Goal: Navigation & Orientation: Find specific page/section

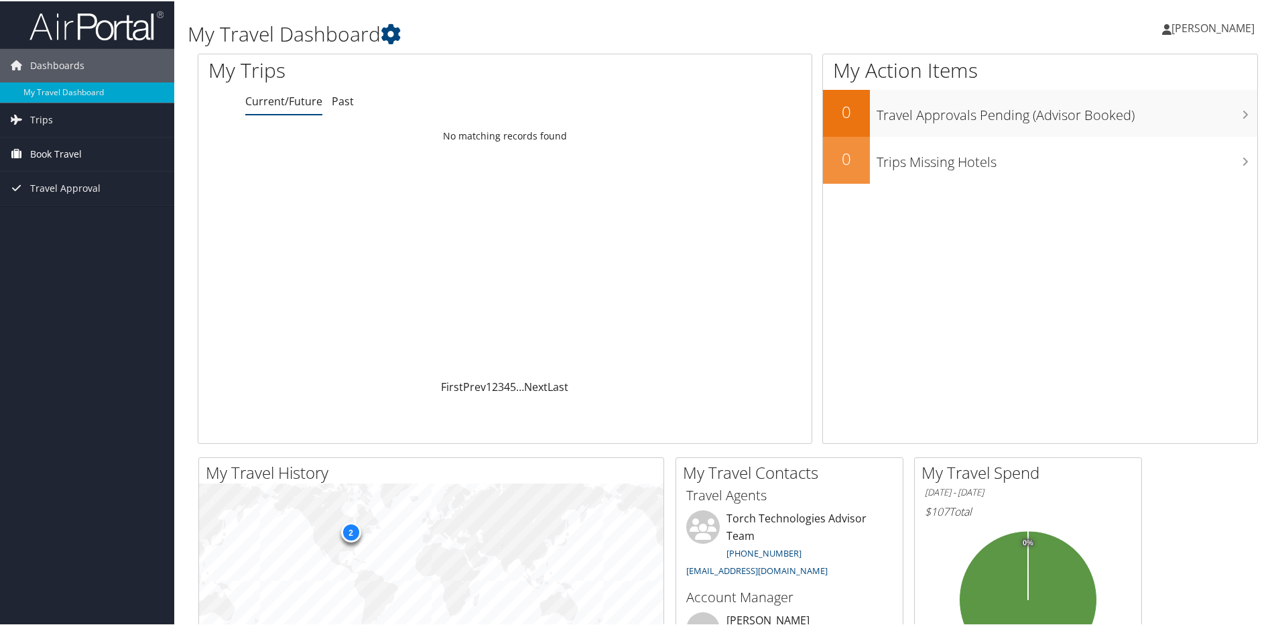
click at [75, 155] on span "Book Travel" at bounding box center [56, 153] width 52 height 34
click at [117, 117] on link "Trips" at bounding box center [87, 119] width 174 height 34
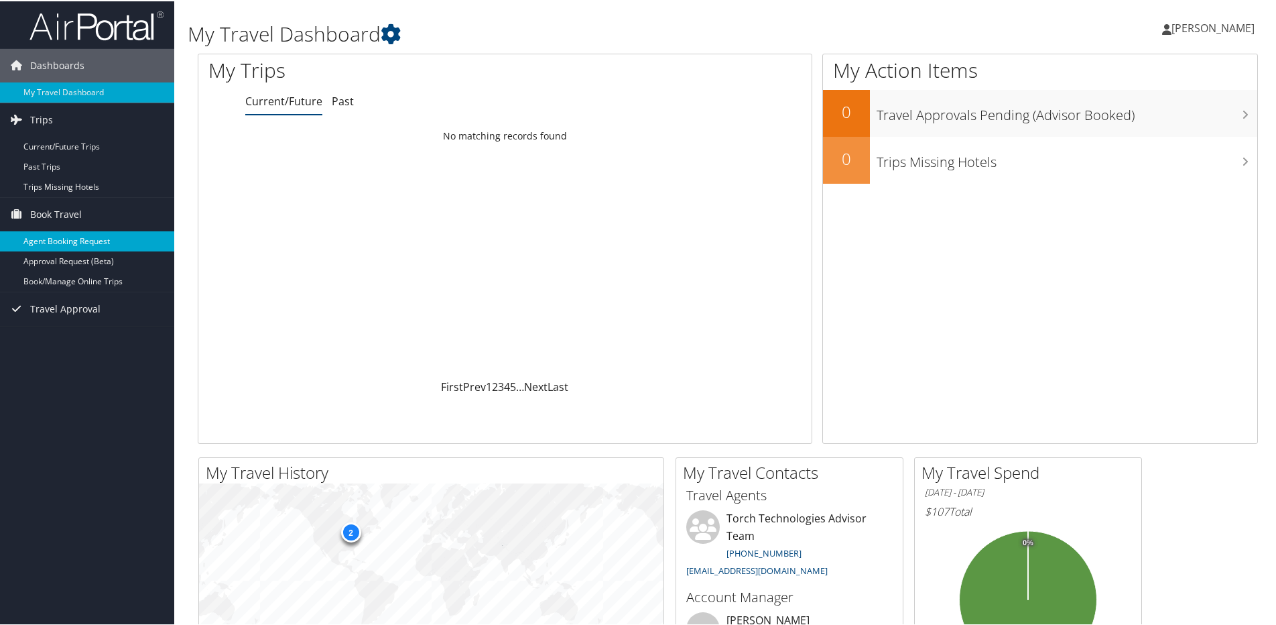
click at [111, 239] on link "Agent Booking Request" at bounding box center [87, 240] width 174 height 20
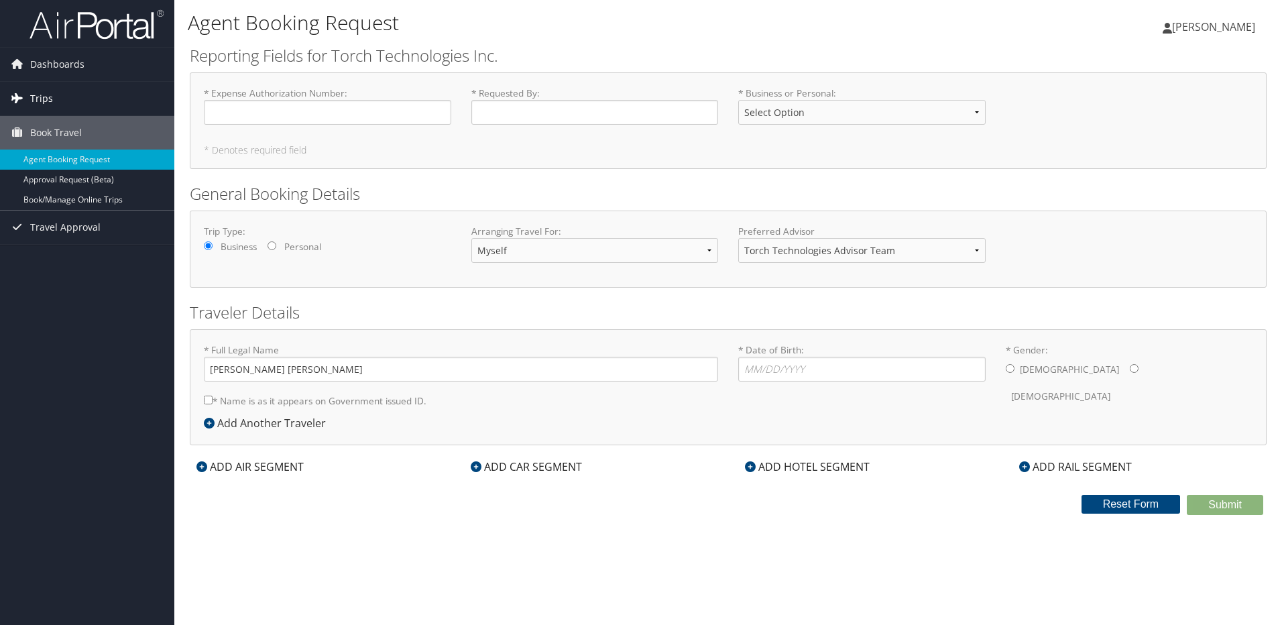
click at [53, 95] on link "Trips" at bounding box center [87, 99] width 174 height 34
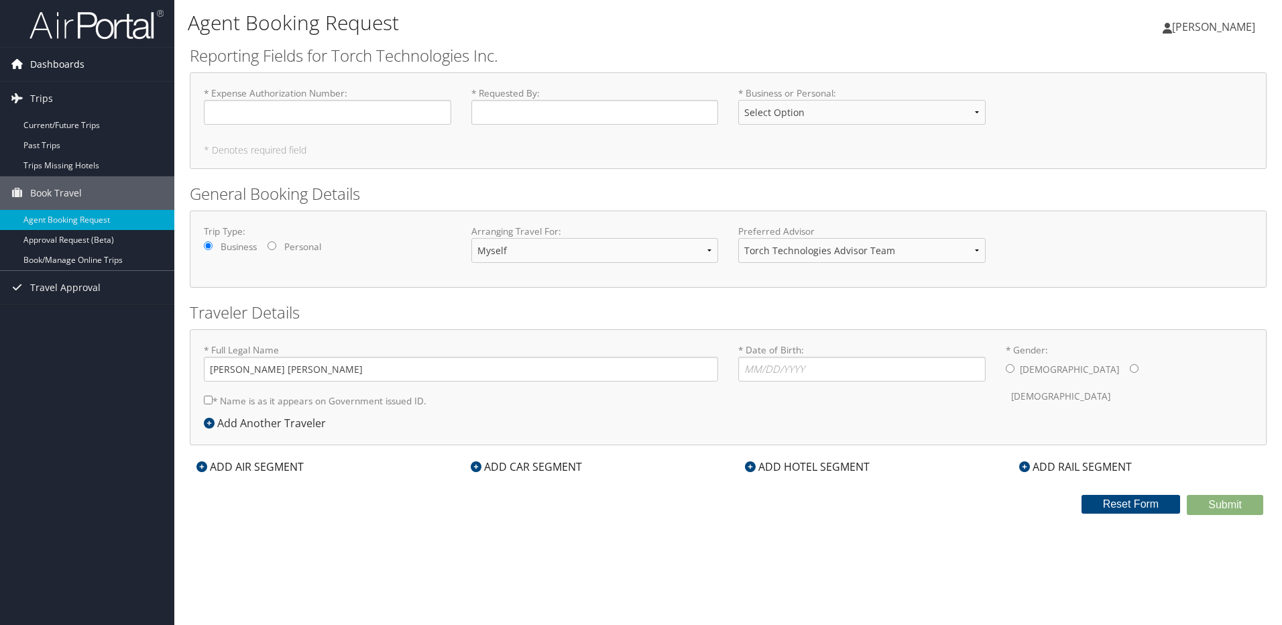
click at [63, 63] on span "Dashboards" at bounding box center [57, 65] width 54 height 34
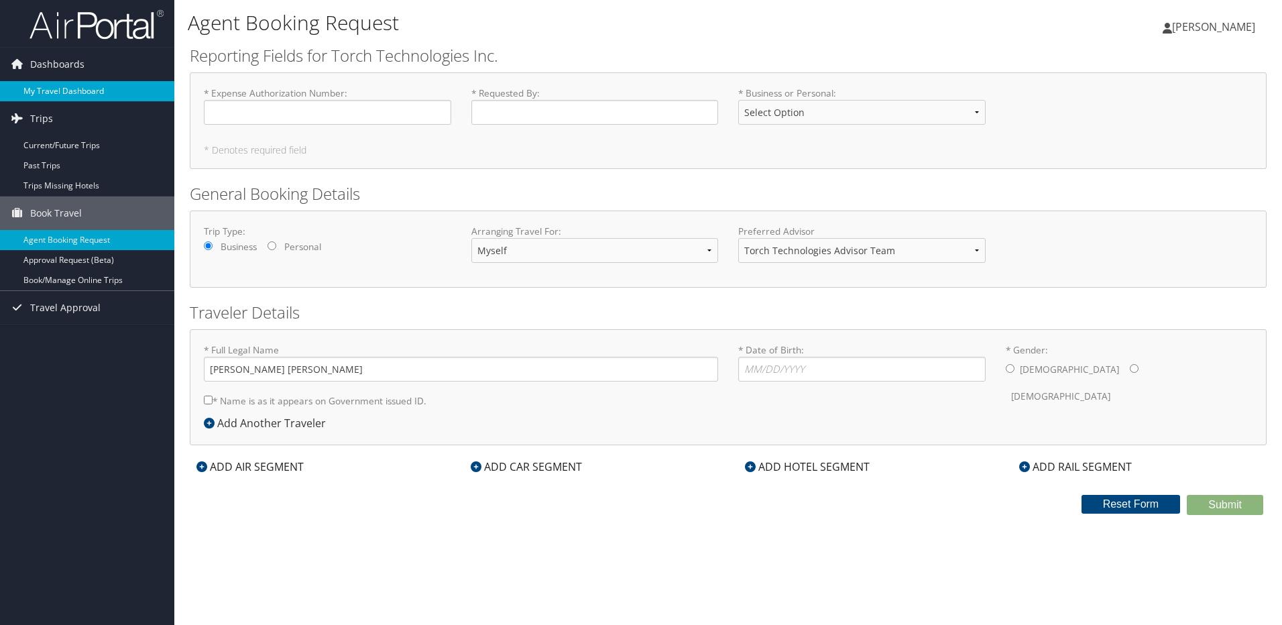
click at [71, 86] on link "My Travel Dashboard" at bounding box center [87, 91] width 174 height 20
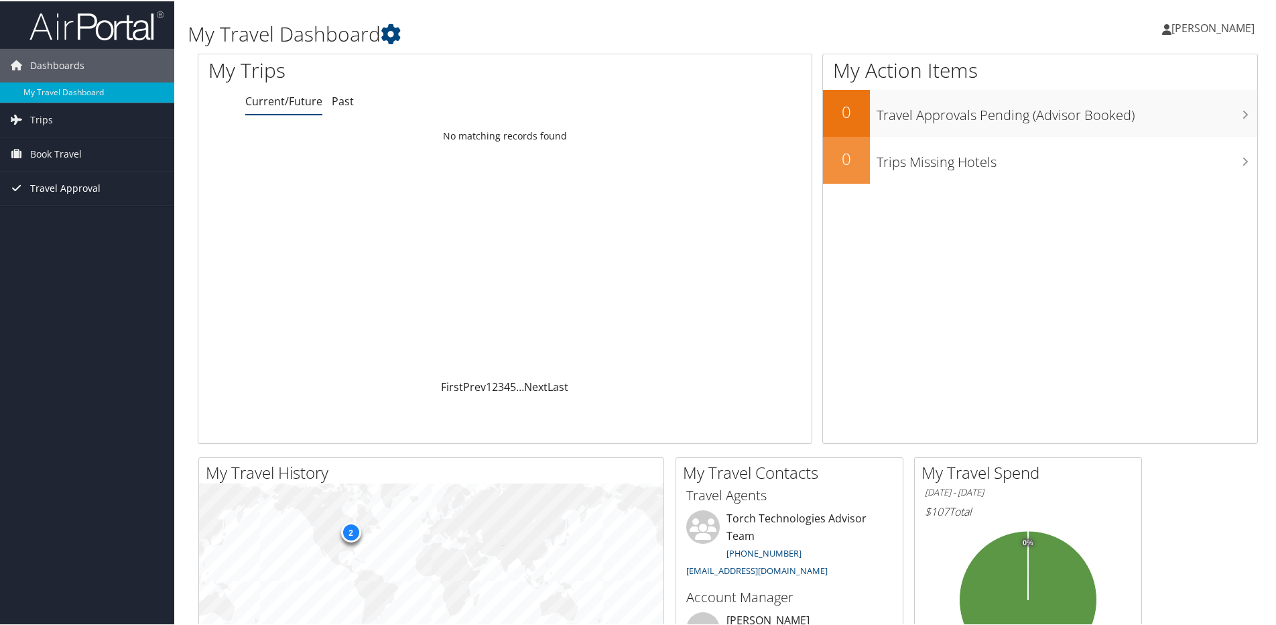
click at [66, 193] on span "Travel Approval" at bounding box center [65, 187] width 70 height 34
click at [67, 230] on link "Approved Trips" at bounding box center [87, 234] width 174 height 20
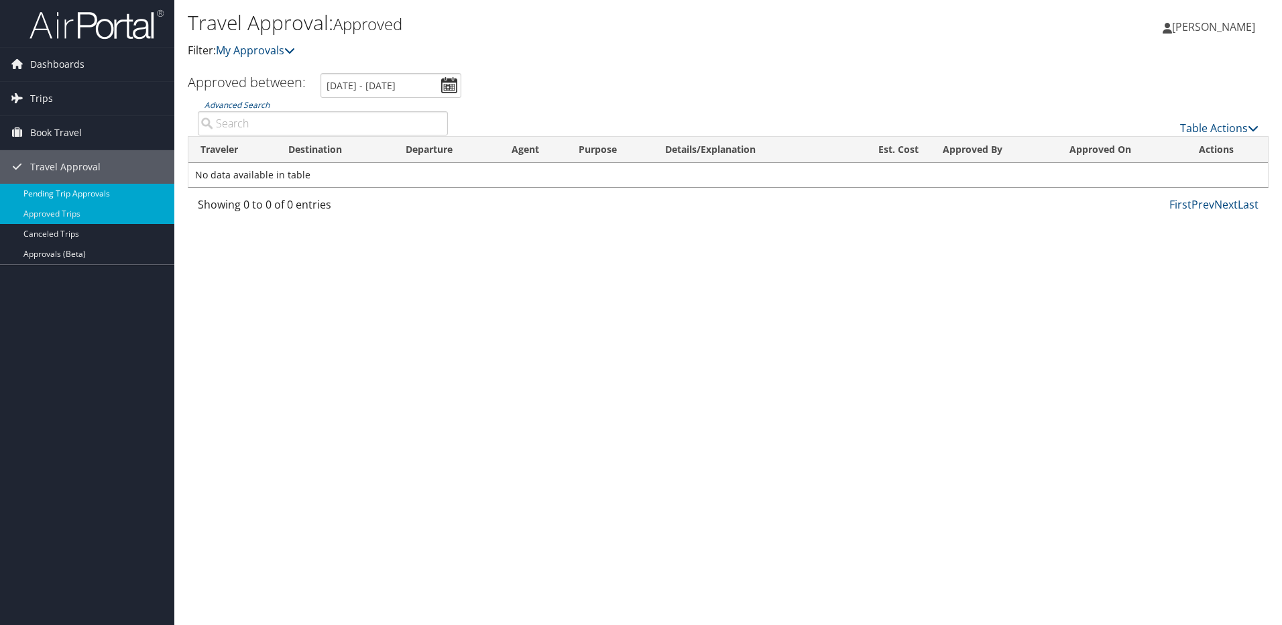
click at [64, 191] on link "Pending Trip Approvals" at bounding box center [87, 194] width 174 height 20
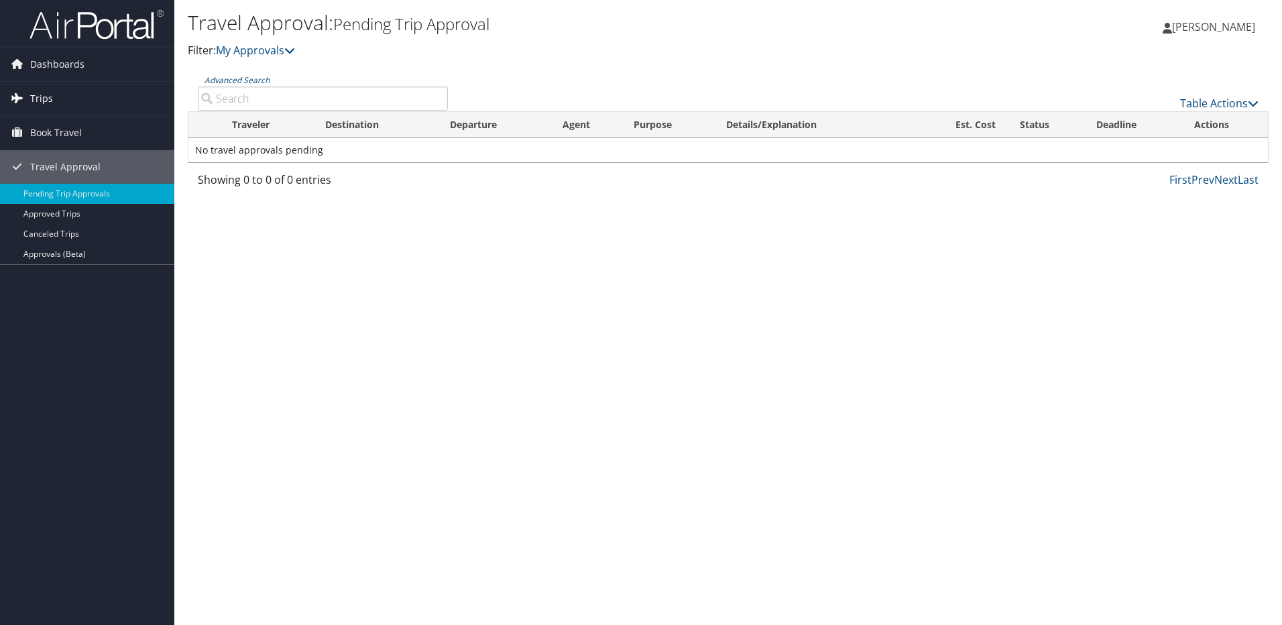
click at [53, 97] on link "Trips" at bounding box center [87, 99] width 174 height 34
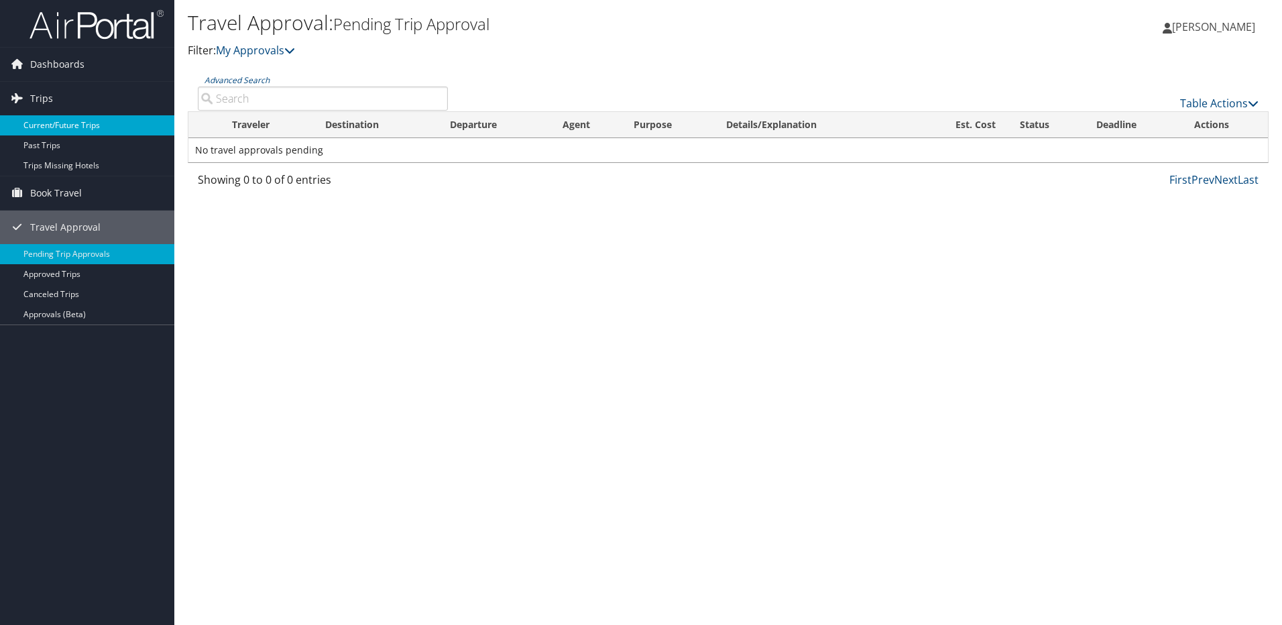
click at [73, 123] on link "Current/Future Trips" at bounding box center [87, 125] width 174 height 20
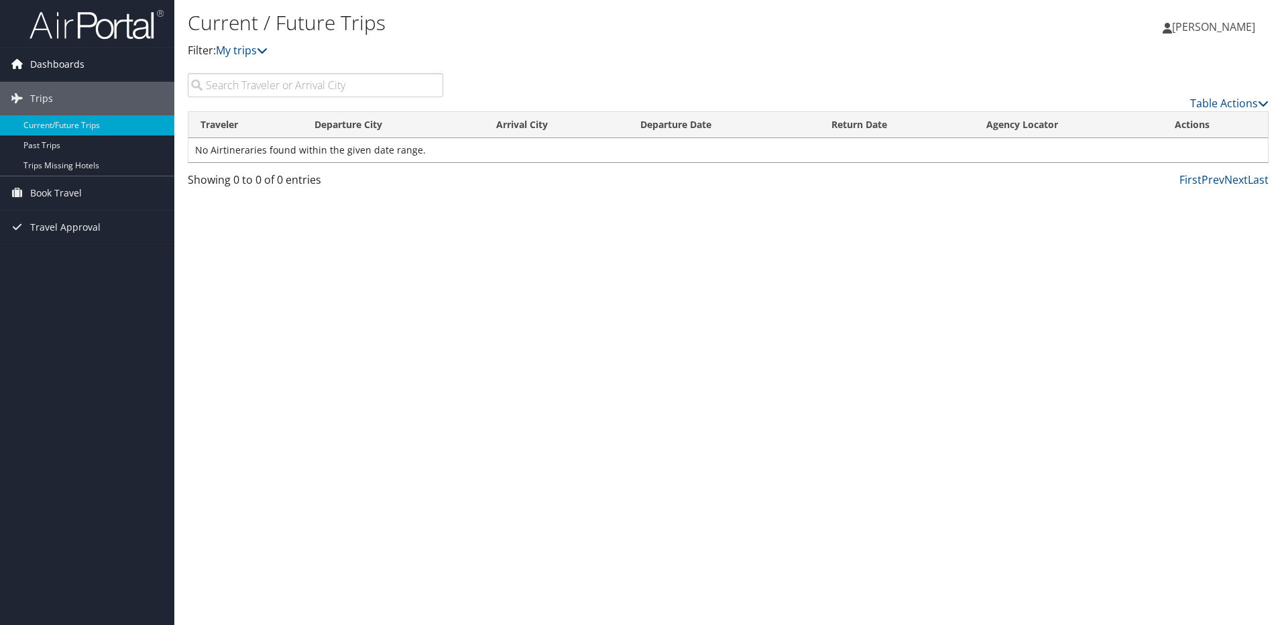
click at [54, 57] on span "Dashboards" at bounding box center [57, 65] width 54 height 34
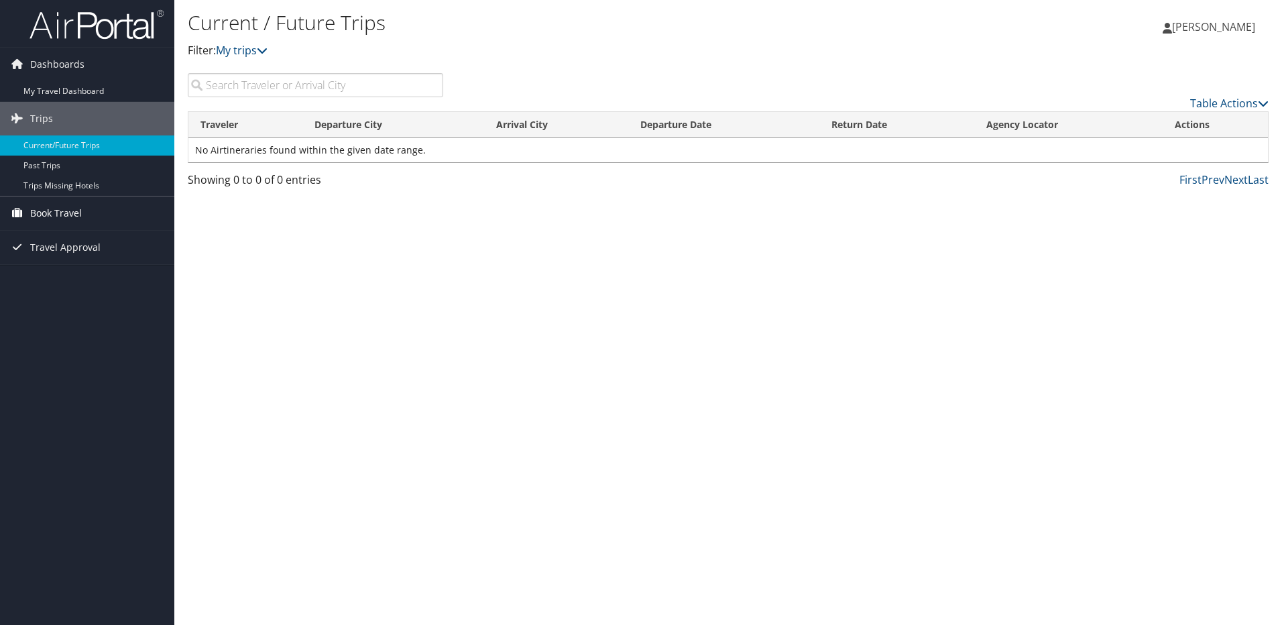
click at [66, 209] on span "Book Travel" at bounding box center [56, 213] width 52 height 34
click at [62, 279] on link "Book/Manage Online Trips" at bounding box center [87, 280] width 174 height 20
